Goal: Communication & Community: Answer question/provide support

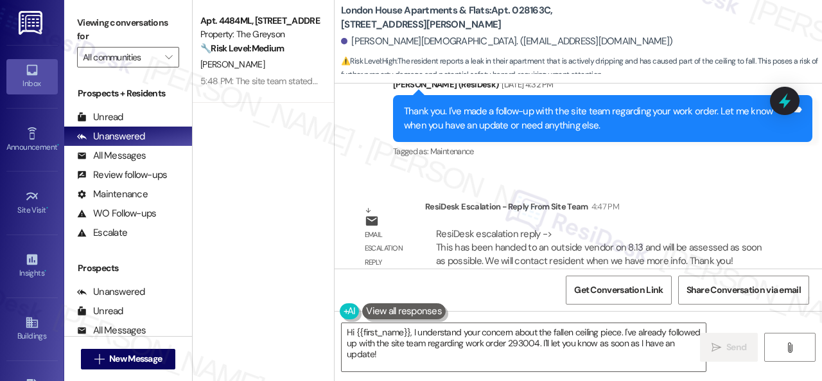
scroll to position [2260, 0]
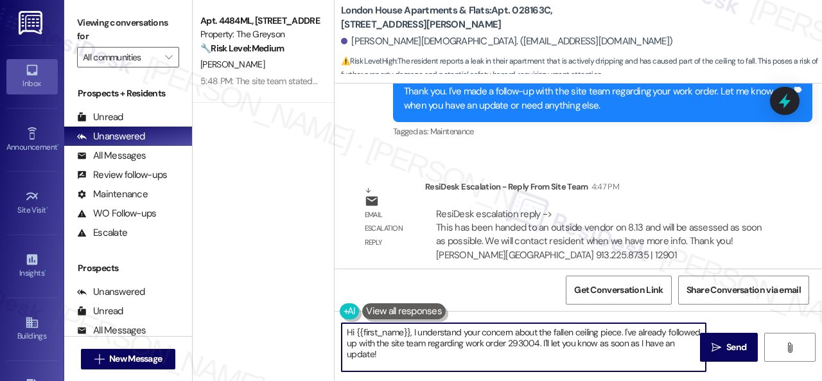
drag, startPoint x: 407, startPoint y: 361, endPoint x: 310, endPoint y: 330, distance: 101.9
click at [310, 330] on div "Apt. 4484ML, 4460 Mountain Laurel Road Property: The Greyson 🔧 Risk Level: Medi…" at bounding box center [507, 190] width 629 height 381
paste textarea "ey, I have an update on your concern. The site team has stated that it has been…"
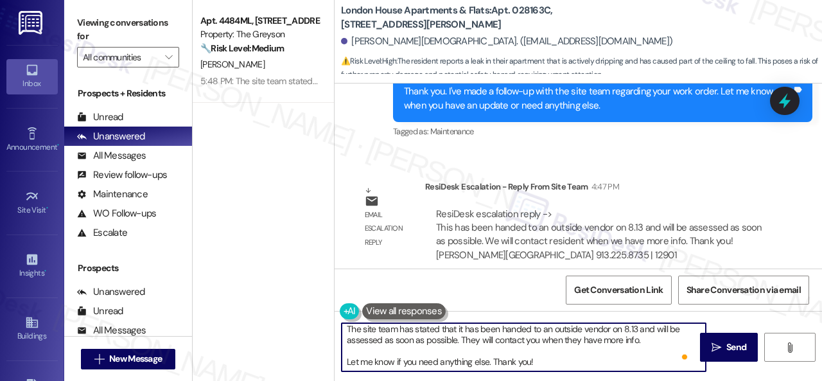
scroll to position [0, 0]
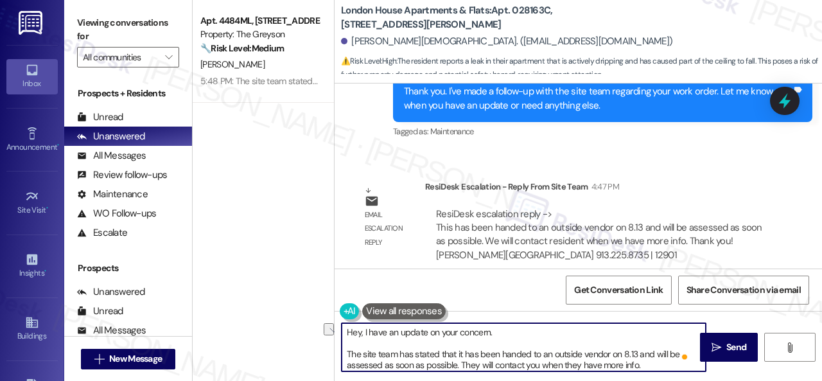
drag, startPoint x: 611, startPoint y: 353, endPoint x: 633, endPoint y: 352, distance: 22.5
click at [633, 352] on textarea "Hey, I have an update on your concern. The site team has stated that it has bee…" at bounding box center [524, 347] width 364 height 48
type textarea "Hey, I have an update on your concern. The site team has stated that it has bee…"
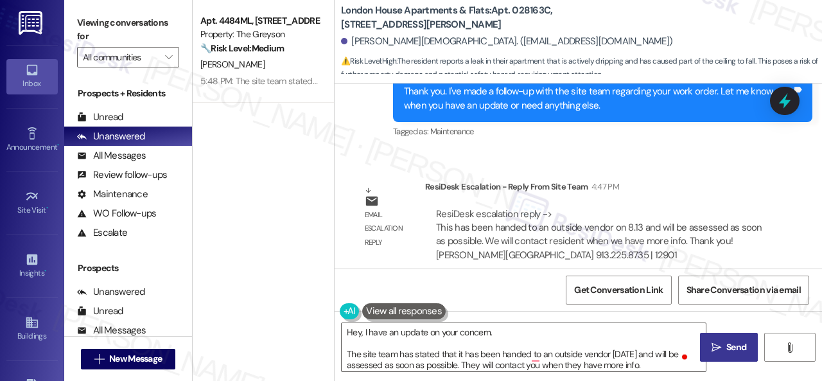
click at [718, 353] on span " Send" at bounding box center [729, 346] width 40 height 13
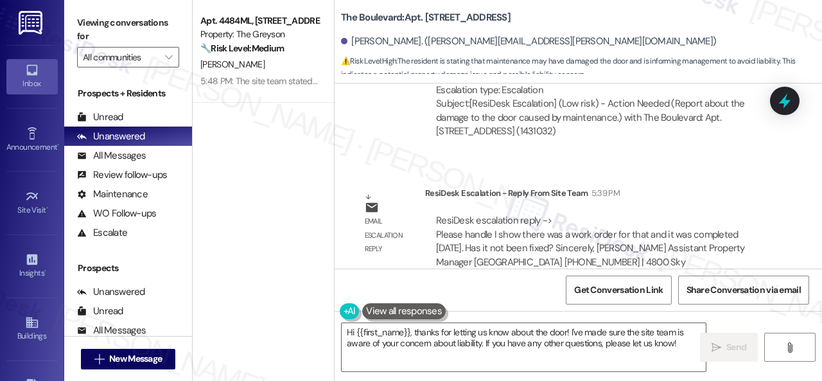
scroll to position [2467, 0]
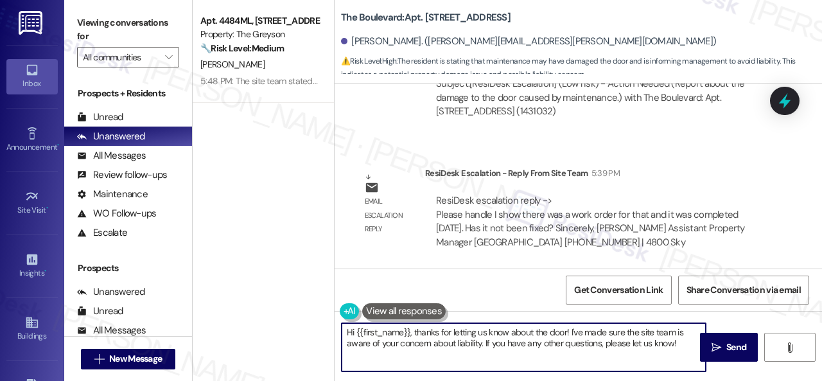
drag, startPoint x: 346, startPoint y: 333, endPoint x: 821, endPoint y: 406, distance: 480.6
click at [821, 380] on html "Inbox Go to Inbox Announcement • Send A Text Announcement Site Visit • Go to Si…" at bounding box center [411, 190] width 822 height 381
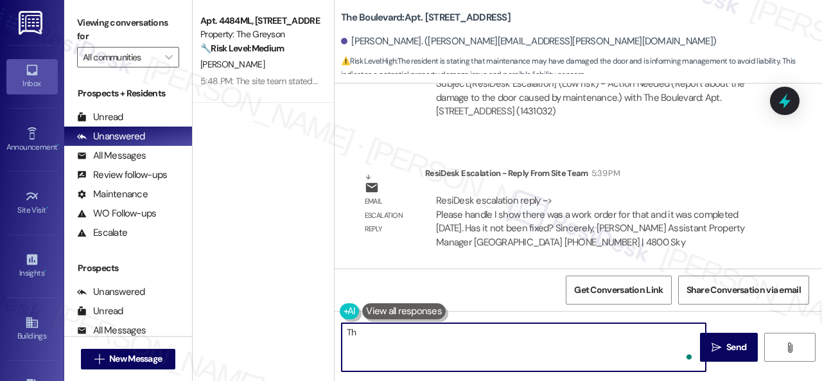
type textarea "T"
click at [619, 349] on textarea "Hello! The site team stated that they are seeing a work order for the issue tha…" at bounding box center [524, 347] width 364 height 48
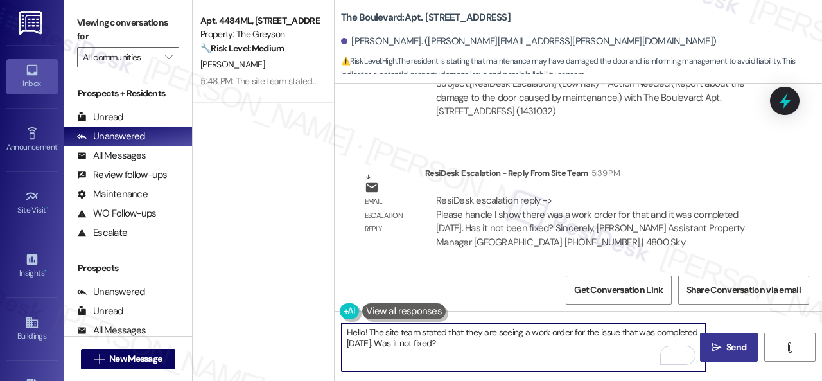
type textarea "Hello! The site team stated that they are seeing a work order for the issue tha…"
click at [724, 339] on button " Send" at bounding box center [729, 347] width 58 height 29
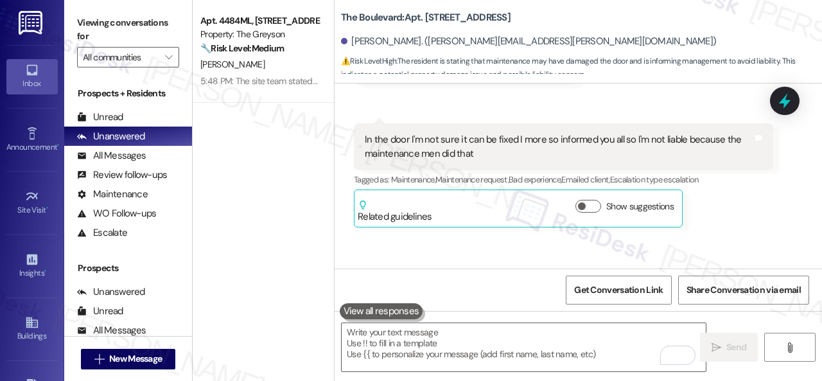
scroll to position [1810, 0]
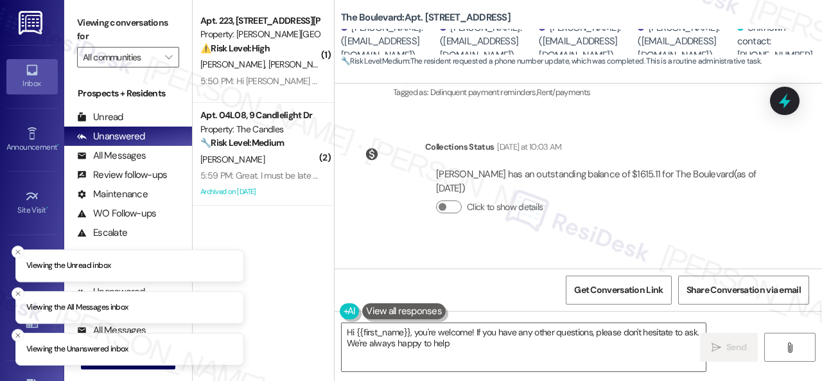
type textarea "Hi {{first_name}}, you're welcome! If you have any other questions, please don'…"
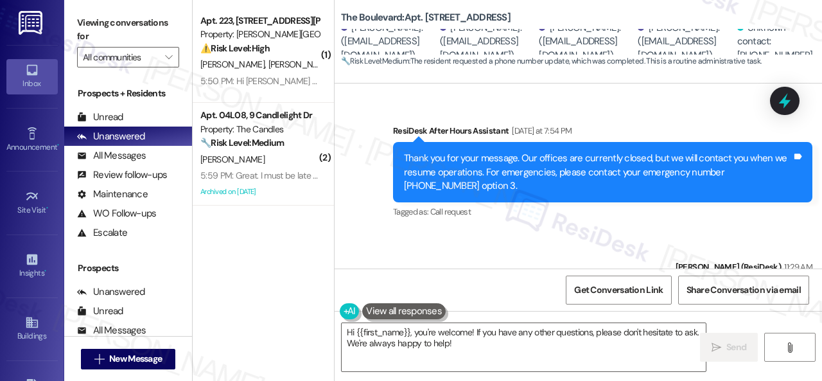
scroll to position [3187, 0]
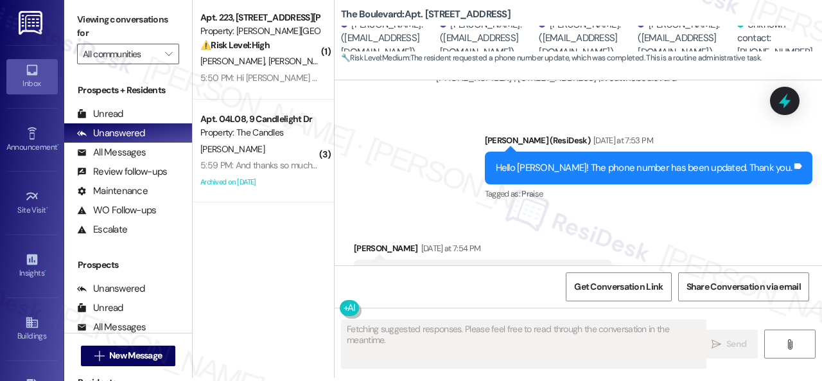
scroll to position [4, 0]
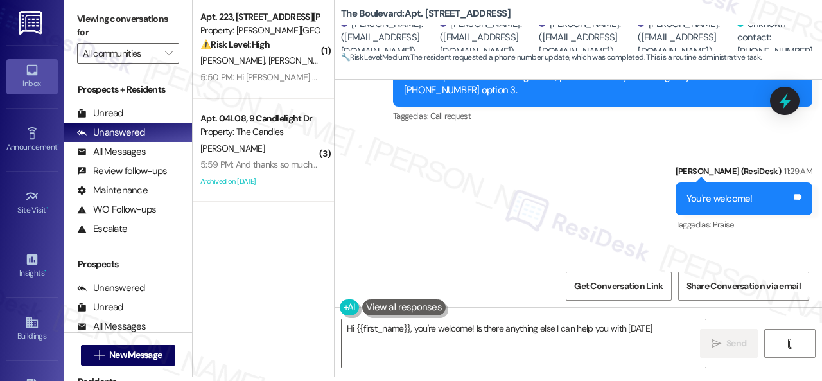
type textarea "Hi {{first_name}}, you're welcome! Is there anything else I can help you with t…"
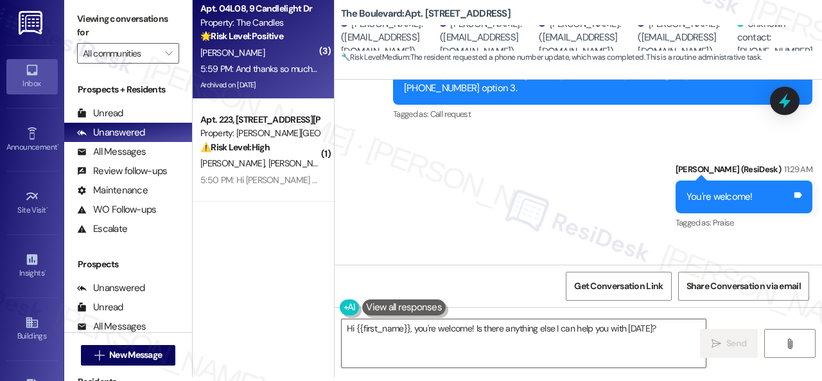
scroll to position [3281, 0]
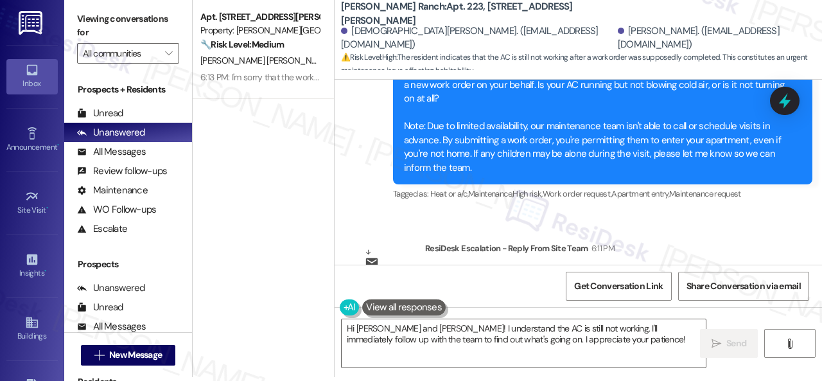
scroll to position [1988, 0]
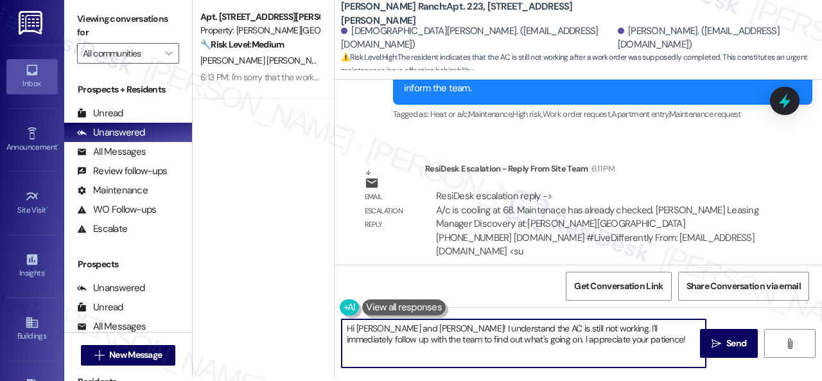
drag, startPoint x: 358, startPoint y: 329, endPoint x: 407, endPoint y: 333, distance: 49.6
click at [407, 333] on textarea "Hi [PERSON_NAME] and [PERSON_NAME]! I understand the AC is still not working. I…" at bounding box center [524, 343] width 364 height 48
drag, startPoint x: 379, startPoint y: 324, endPoint x: 602, endPoint y: 346, distance: 224.5
click at [602, 346] on textarea "Hi Janis! I understand the AC is still not working. I'll immediately follow up …" at bounding box center [524, 343] width 364 height 48
type textarea "Hi Janis! The site team stated that maintenance checked and confirmed that your…"
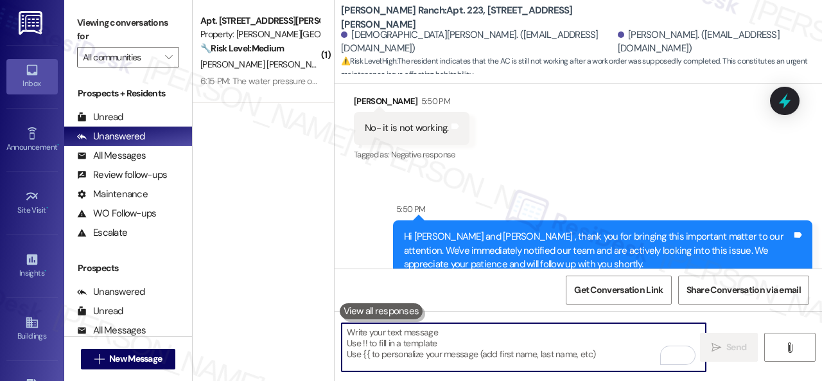
scroll to position [1302, 0]
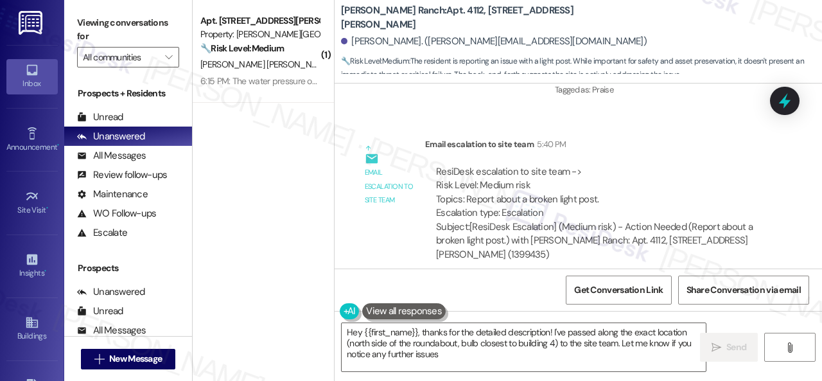
scroll to position [2714, 0]
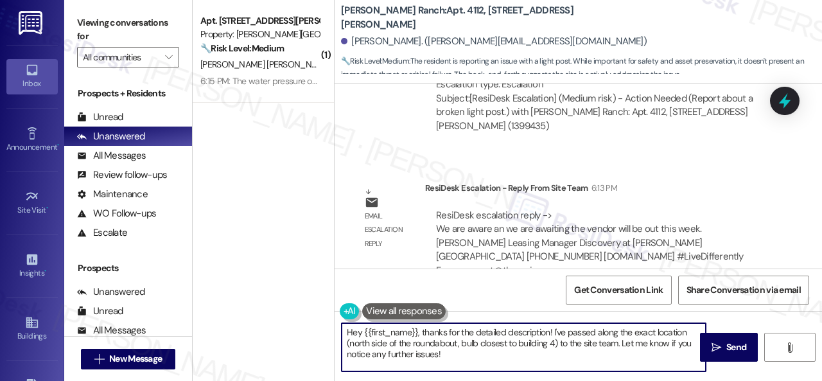
drag, startPoint x: 430, startPoint y: 331, endPoint x: 461, endPoint y: 369, distance: 49.3
click at [461, 369] on textarea "Hey {{first_name}}, thanks for the detailed description! I've passed along the …" at bounding box center [524, 347] width 364 height 48
click at [637, 337] on textarea "Hey {{first_name}}, the site team stated that they are aware of the issue and a…" at bounding box center [524, 347] width 364 height 48
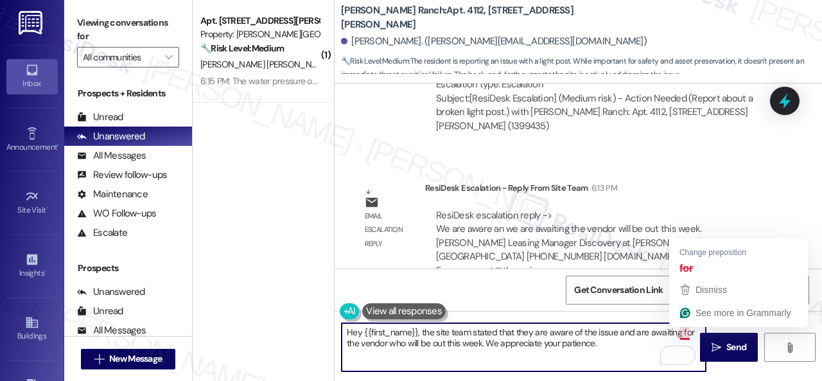
click at [683, 336] on textarea "Hey {{first_name}}, the site team stated that they are aware of the issue and a…" at bounding box center [524, 347] width 364 height 48
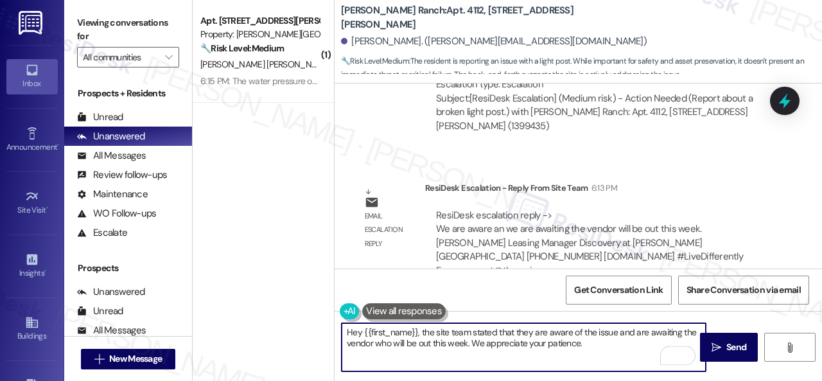
click at [614, 343] on textarea "Hey {{first_name}}, the site team stated that they are aware of the issue and a…" at bounding box center [524, 347] width 364 height 48
type textarea "Hey {{first_name}}, the site team stated that they are aware of the issue and a…"
click at [716, 345] on icon "" at bounding box center [716, 347] width 10 height 10
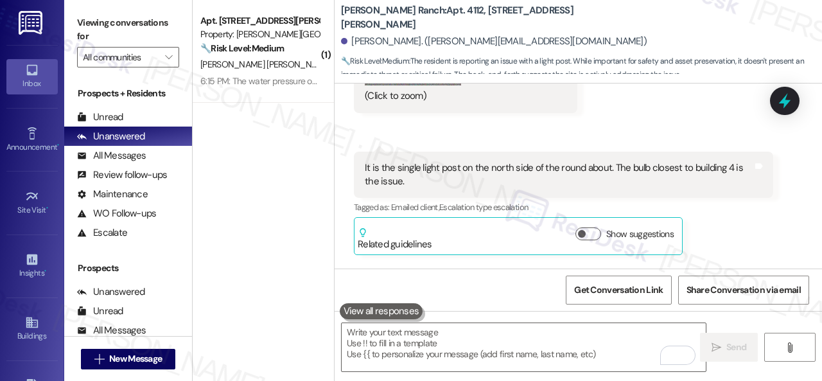
scroll to position [2316, 0]
